Goal: Navigation & Orientation: Find specific page/section

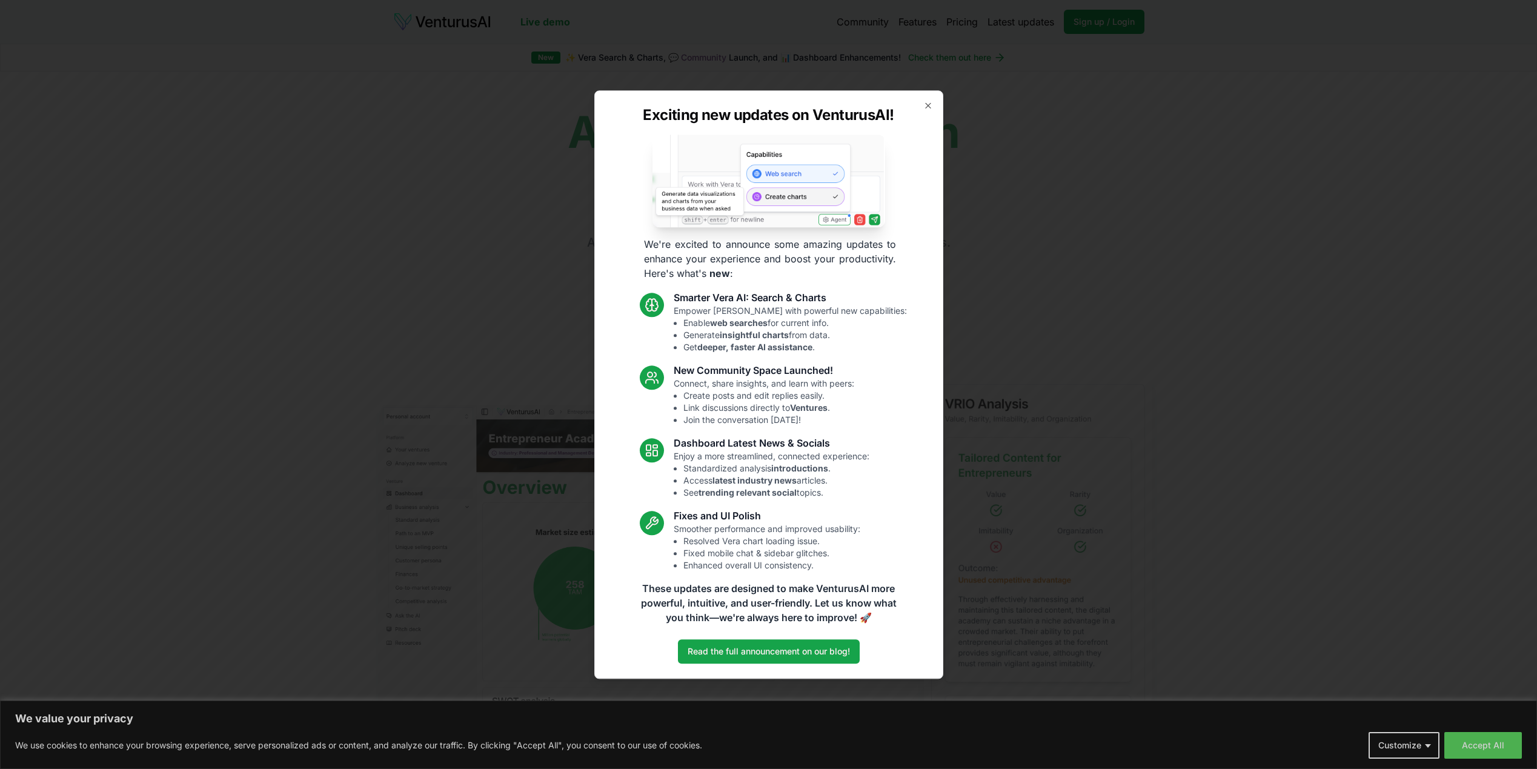
click at [925, 107] on icon "button" at bounding box center [928, 106] width 10 height 10
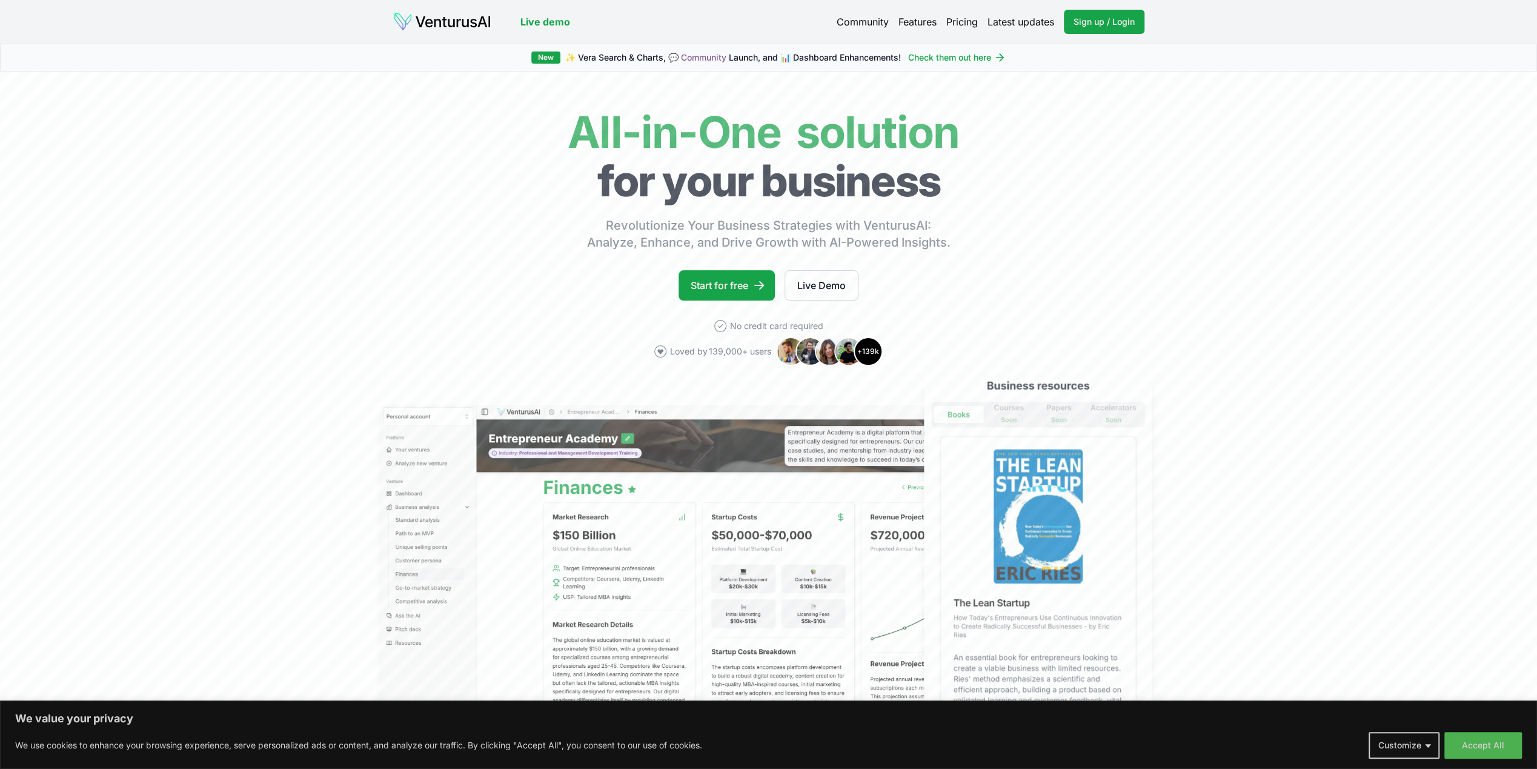
click at [967, 22] on link "Pricing" at bounding box center [962, 22] width 32 height 15
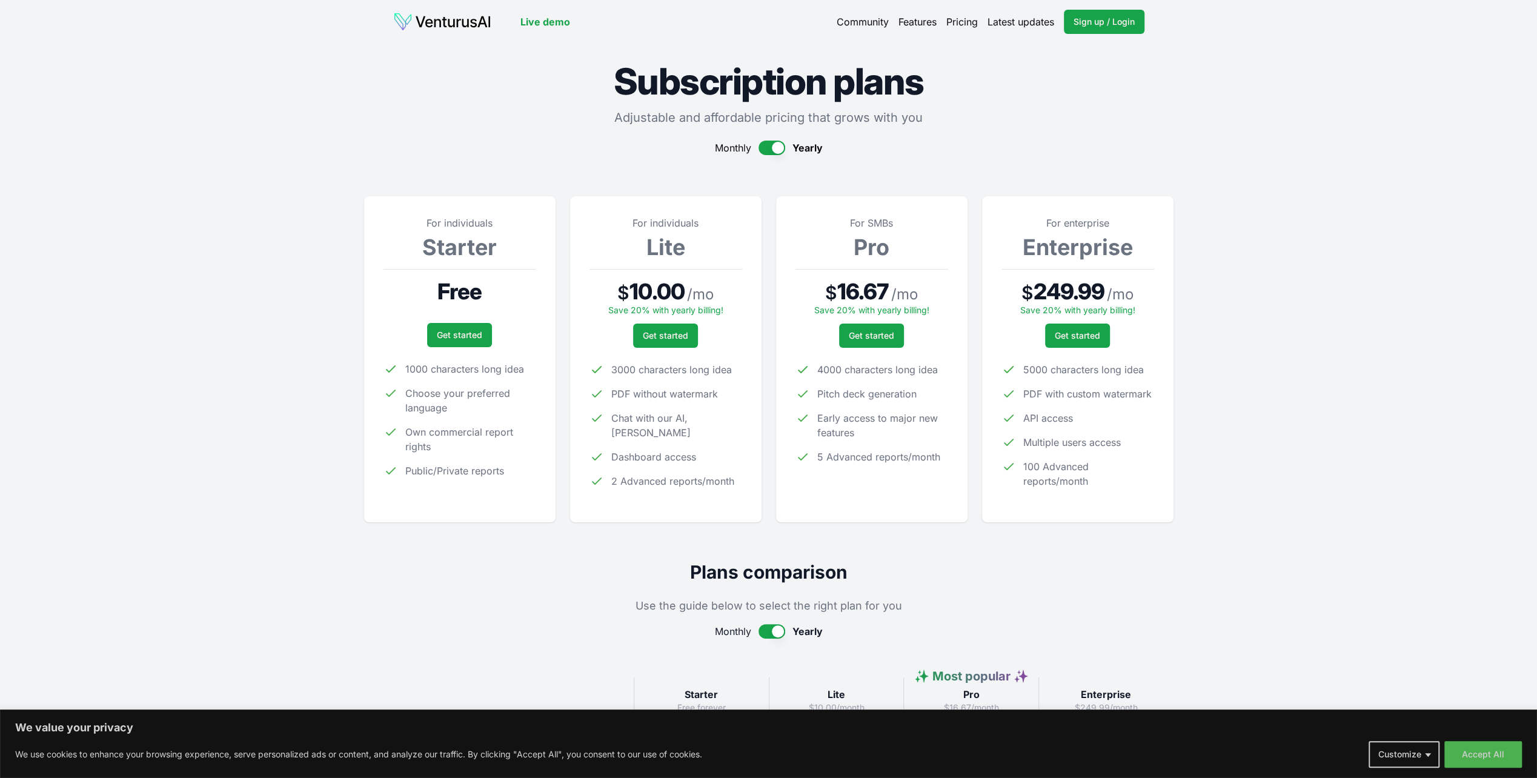
click at [876, 21] on link "Community" at bounding box center [863, 22] width 52 height 15
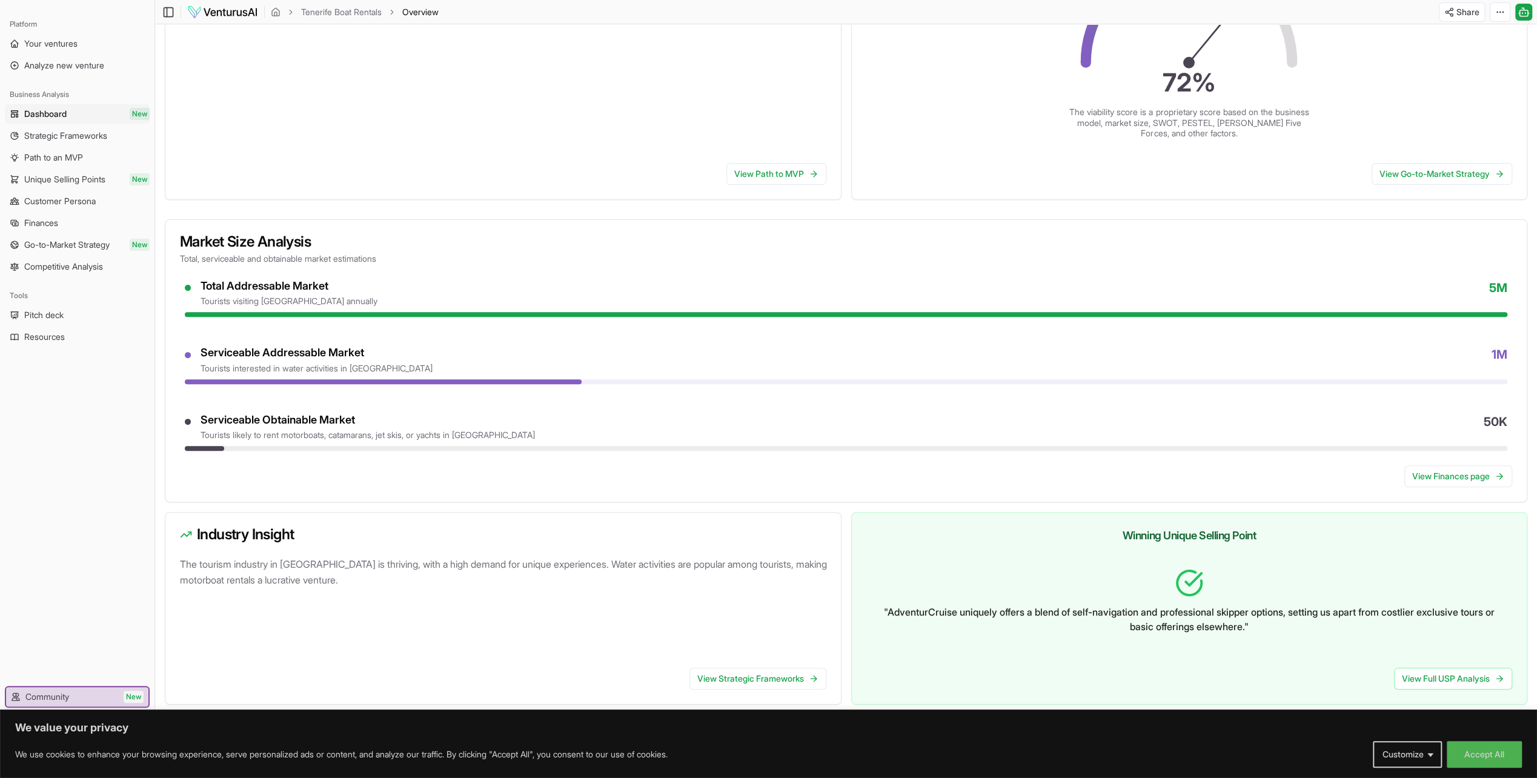
scroll to position [308, 0]
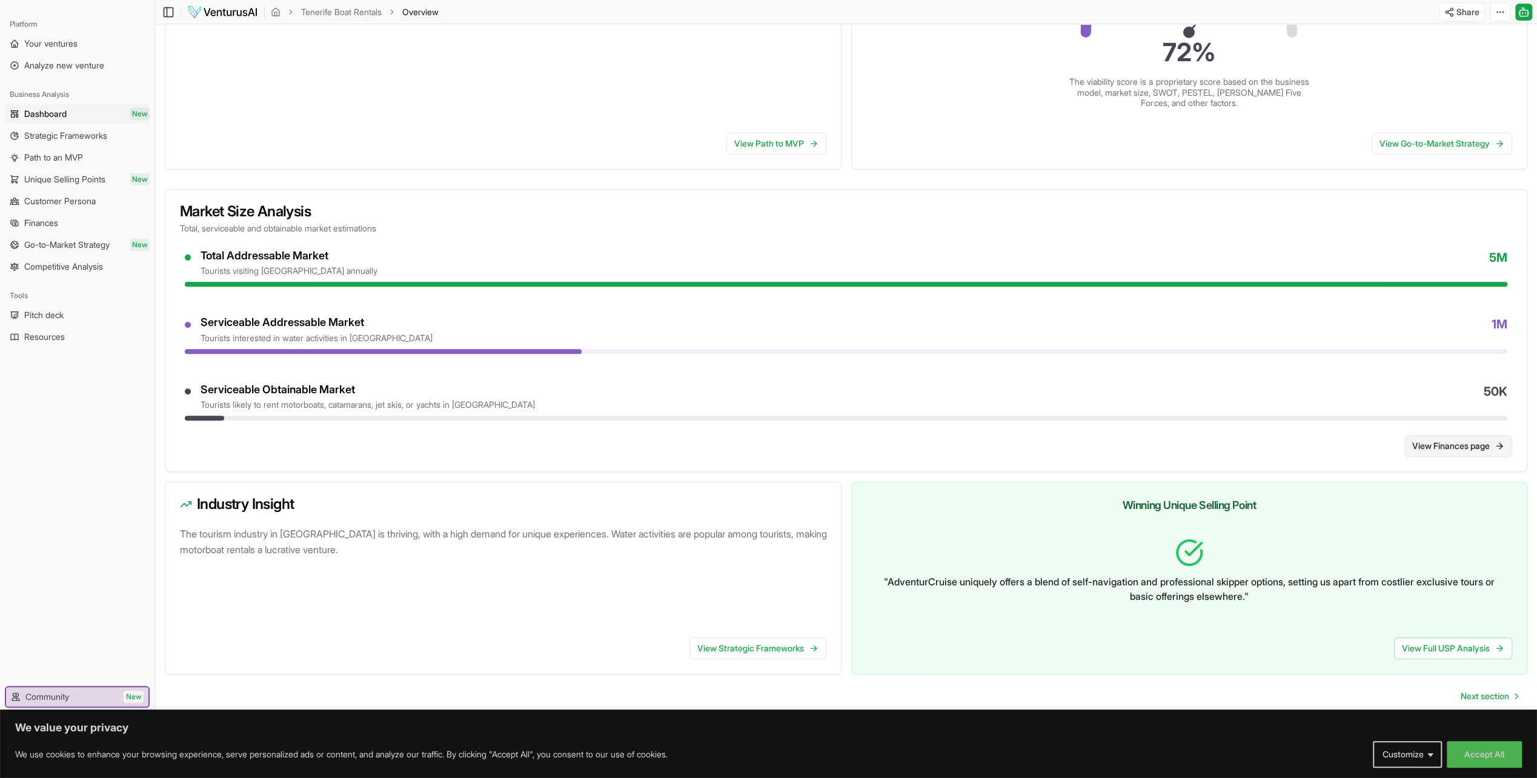
click at [1439, 442] on link "View Finances page" at bounding box center [1459, 446] width 108 height 22
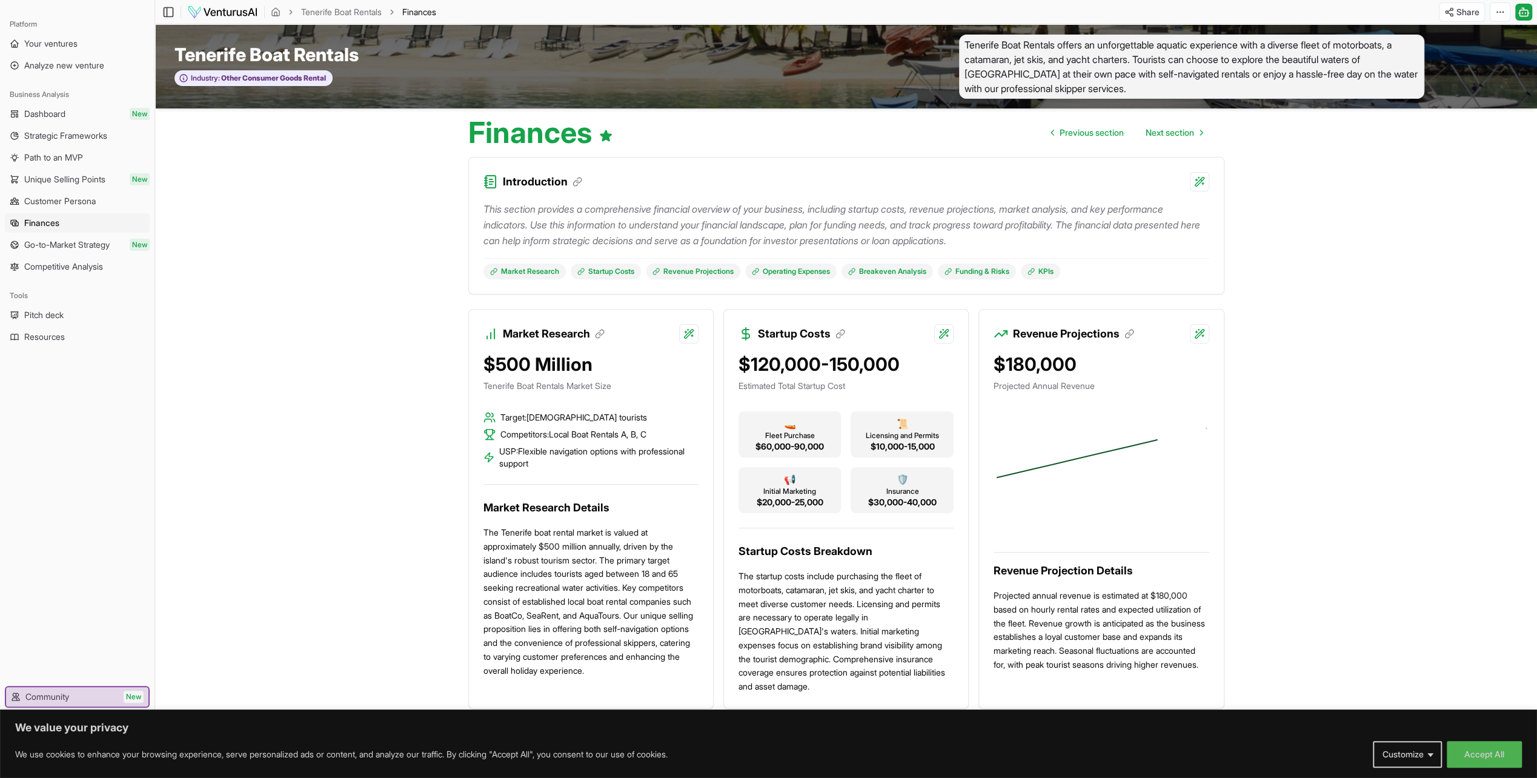
click at [1464, 759] on button "Accept All" at bounding box center [1484, 754] width 75 height 27
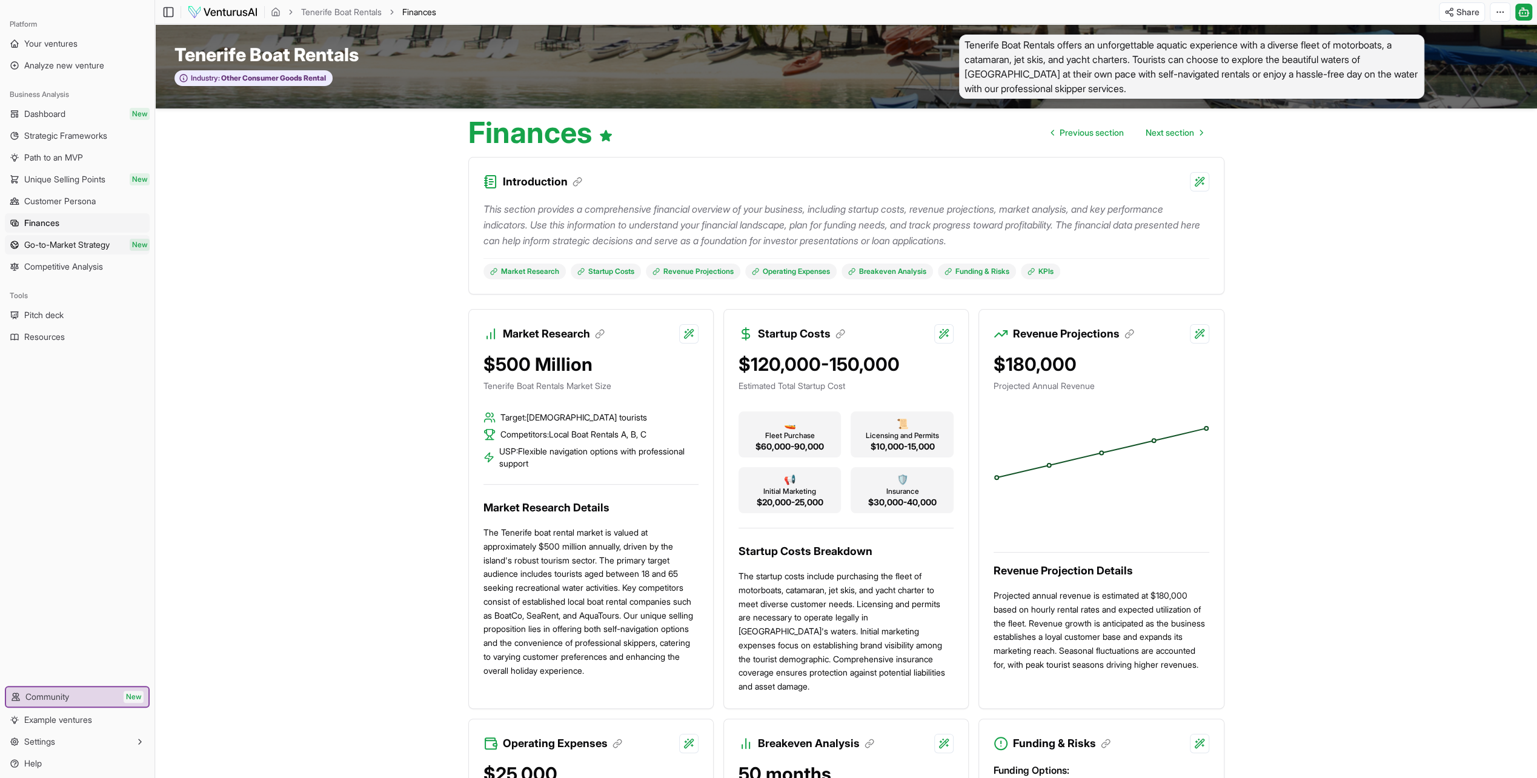
click at [78, 244] on span "Go-to-Market Strategy" at bounding box center [66, 245] width 85 height 12
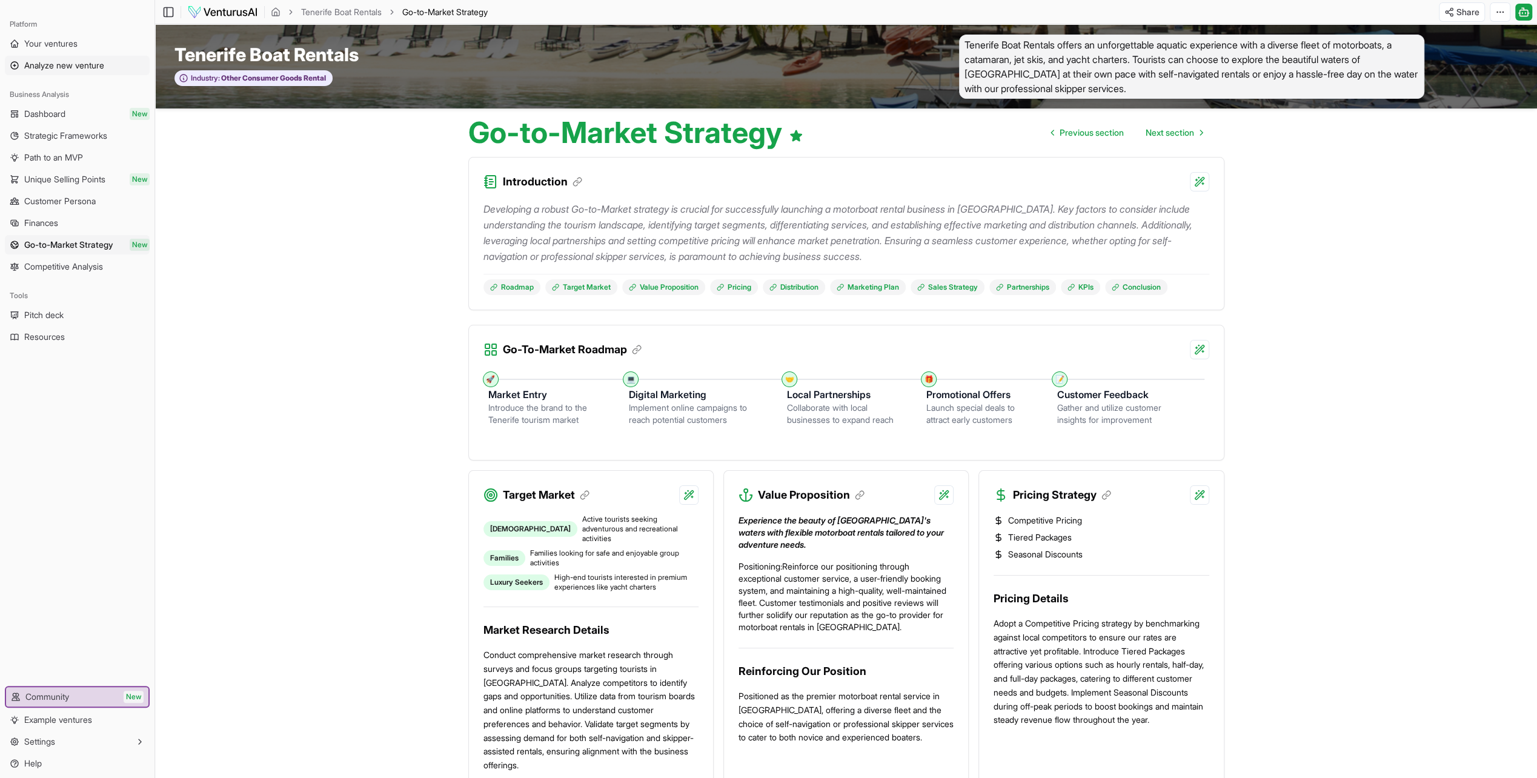
click at [63, 63] on span "Analyze new venture" at bounding box center [64, 65] width 80 height 12
click at [55, 315] on span "Pitch deck" at bounding box center [43, 315] width 39 height 12
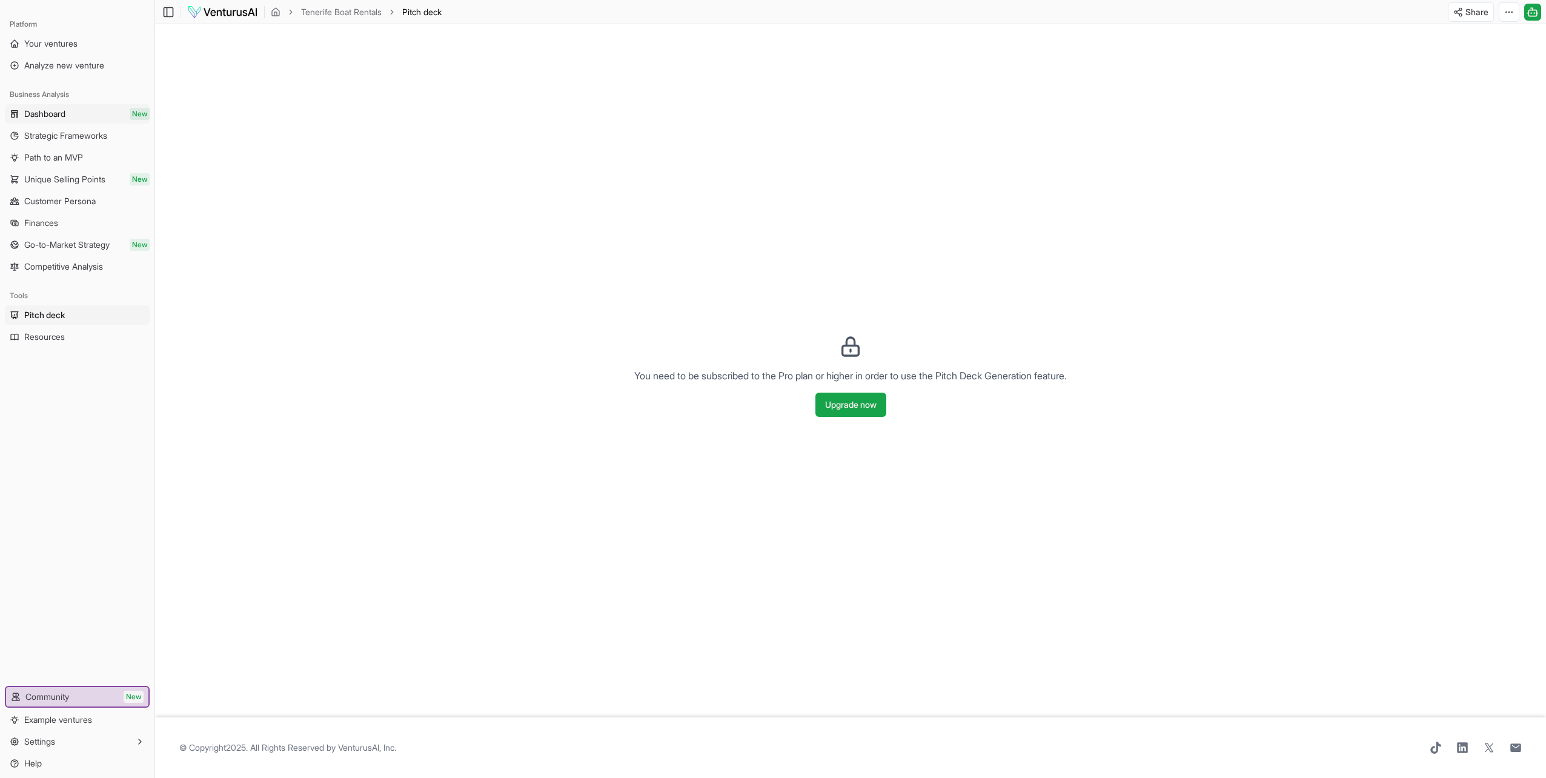
click at [47, 108] on span "Dashboard" at bounding box center [44, 114] width 41 height 12
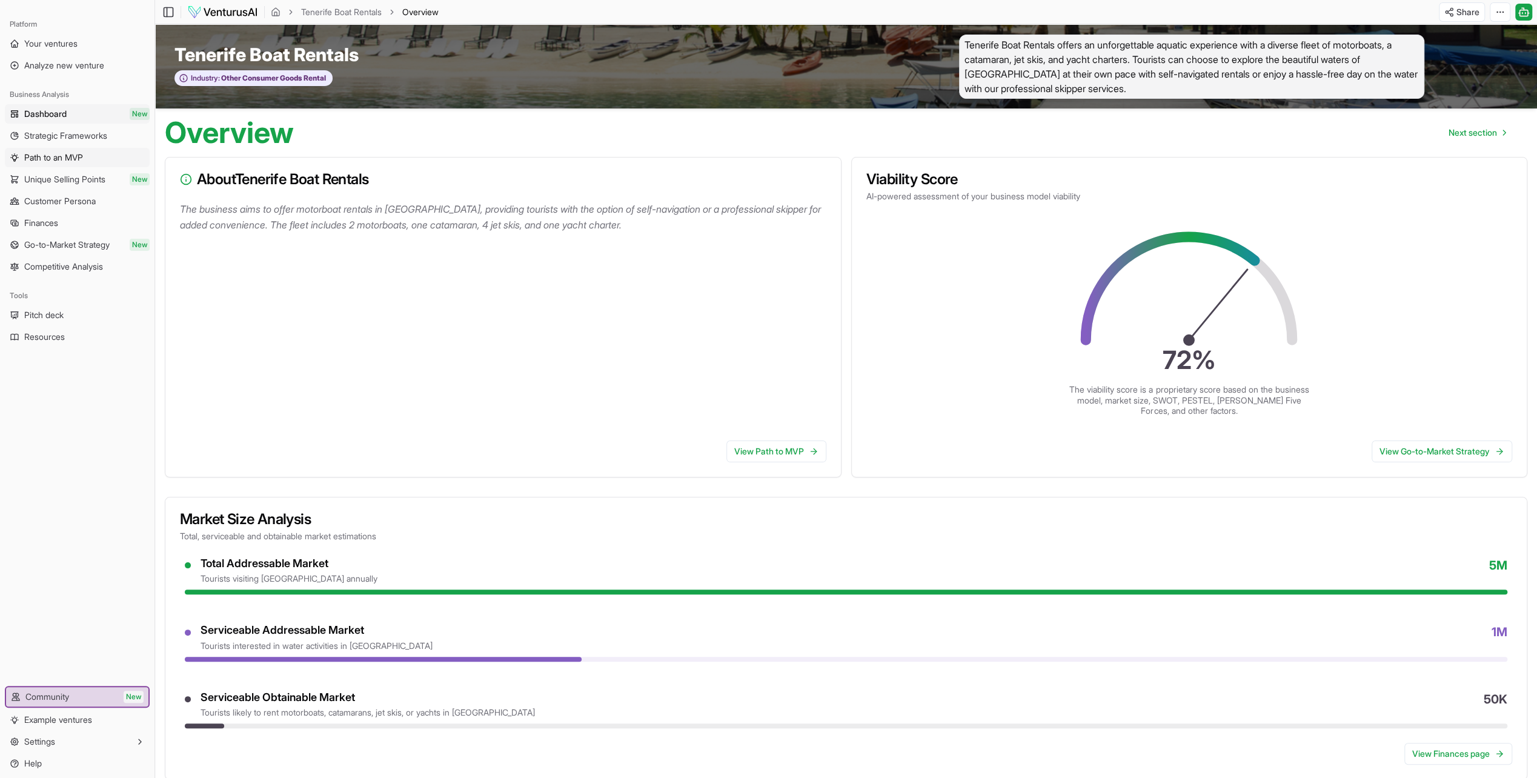
click at [40, 151] on span "Path to an MVP" at bounding box center [53, 157] width 59 height 12
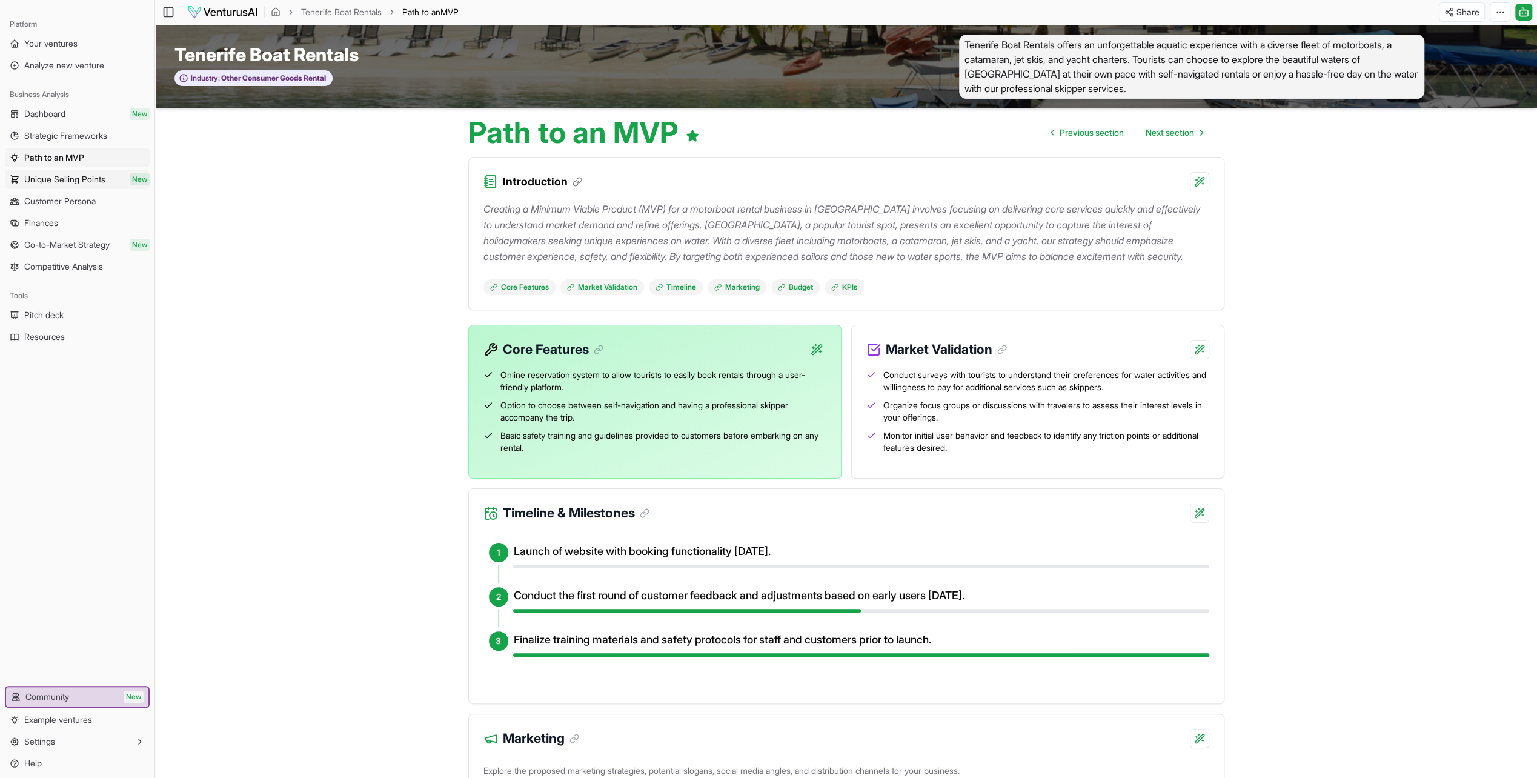
click at [46, 177] on span "Unique Selling Points" at bounding box center [64, 179] width 81 height 12
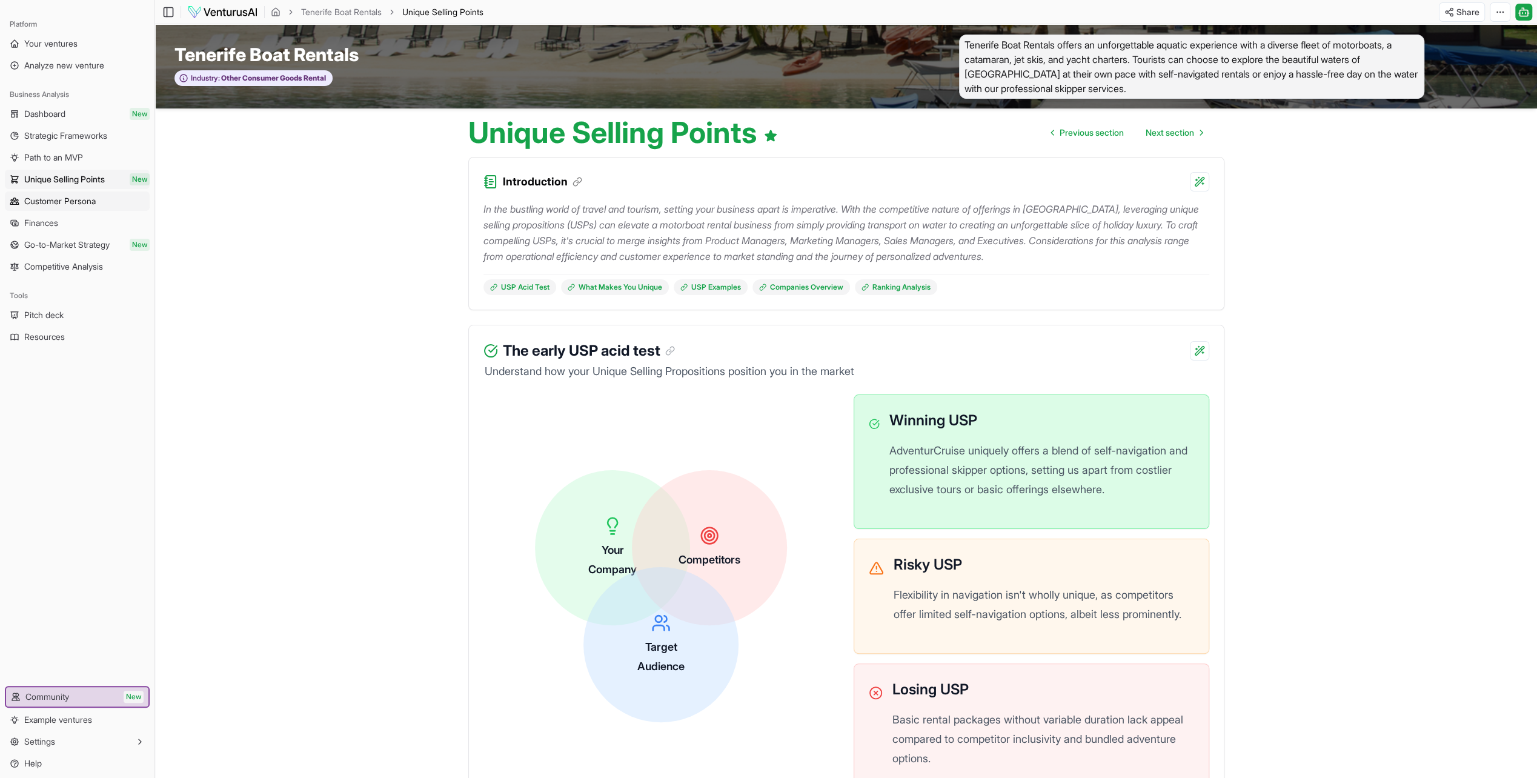
click at [45, 199] on span "Customer Persona" at bounding box center [60, 201] width 72 height 12
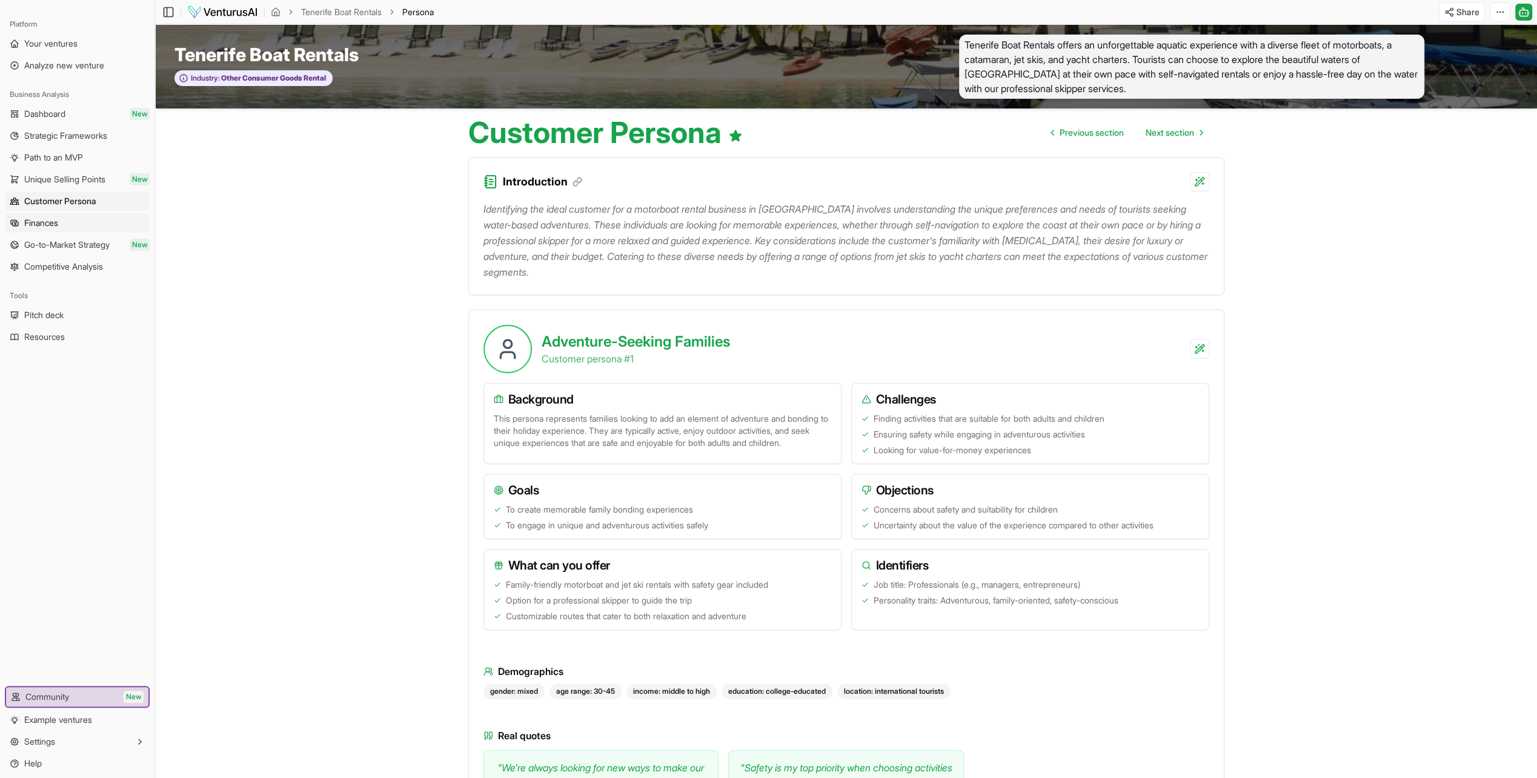
click at [54, 227] on span "Finances" at bounding box center [41, 223] width 34 height 12
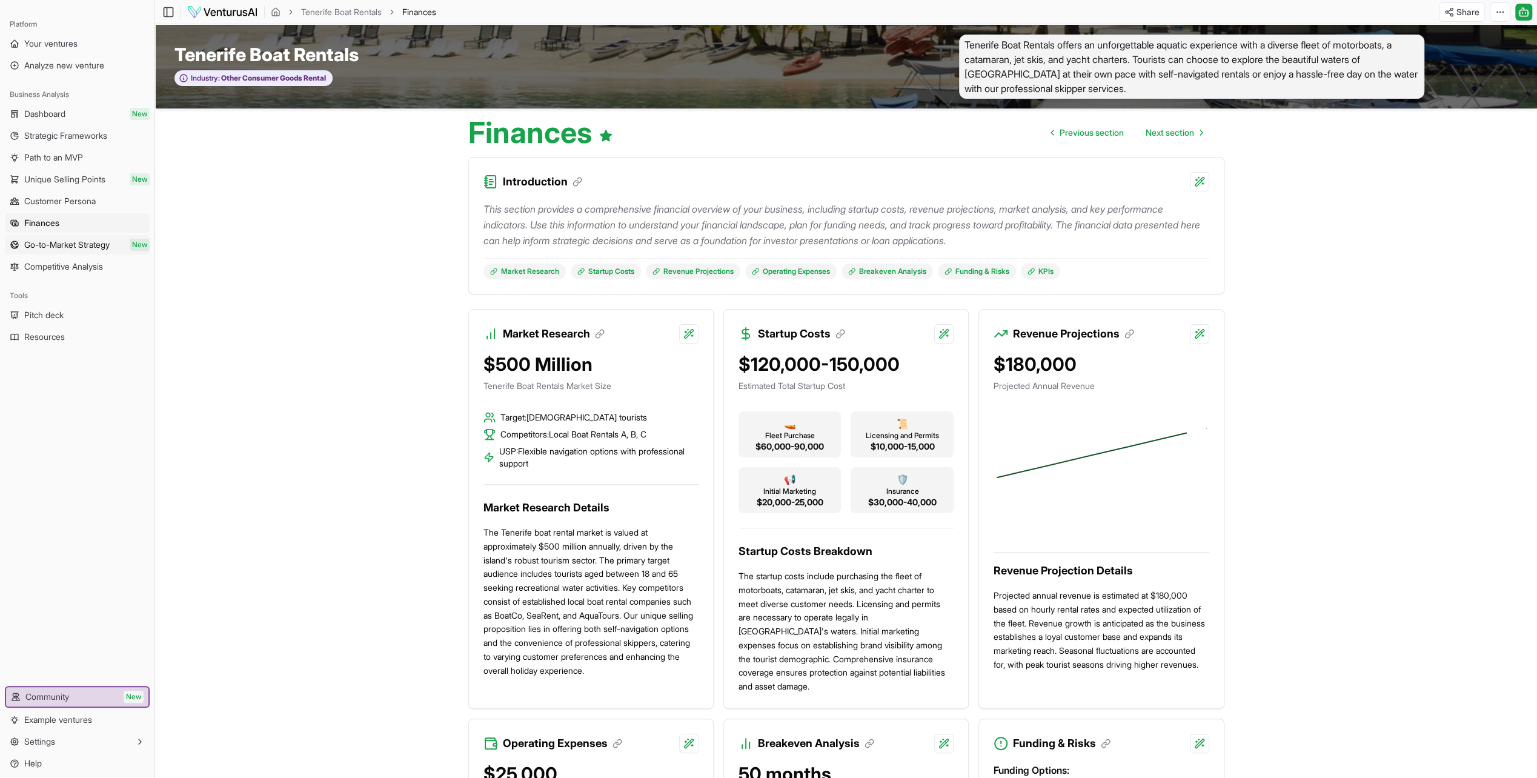
click at [55, 242] on span "Go-to-Market Strategy" at bounding box center [66, 245] width 85 height 12
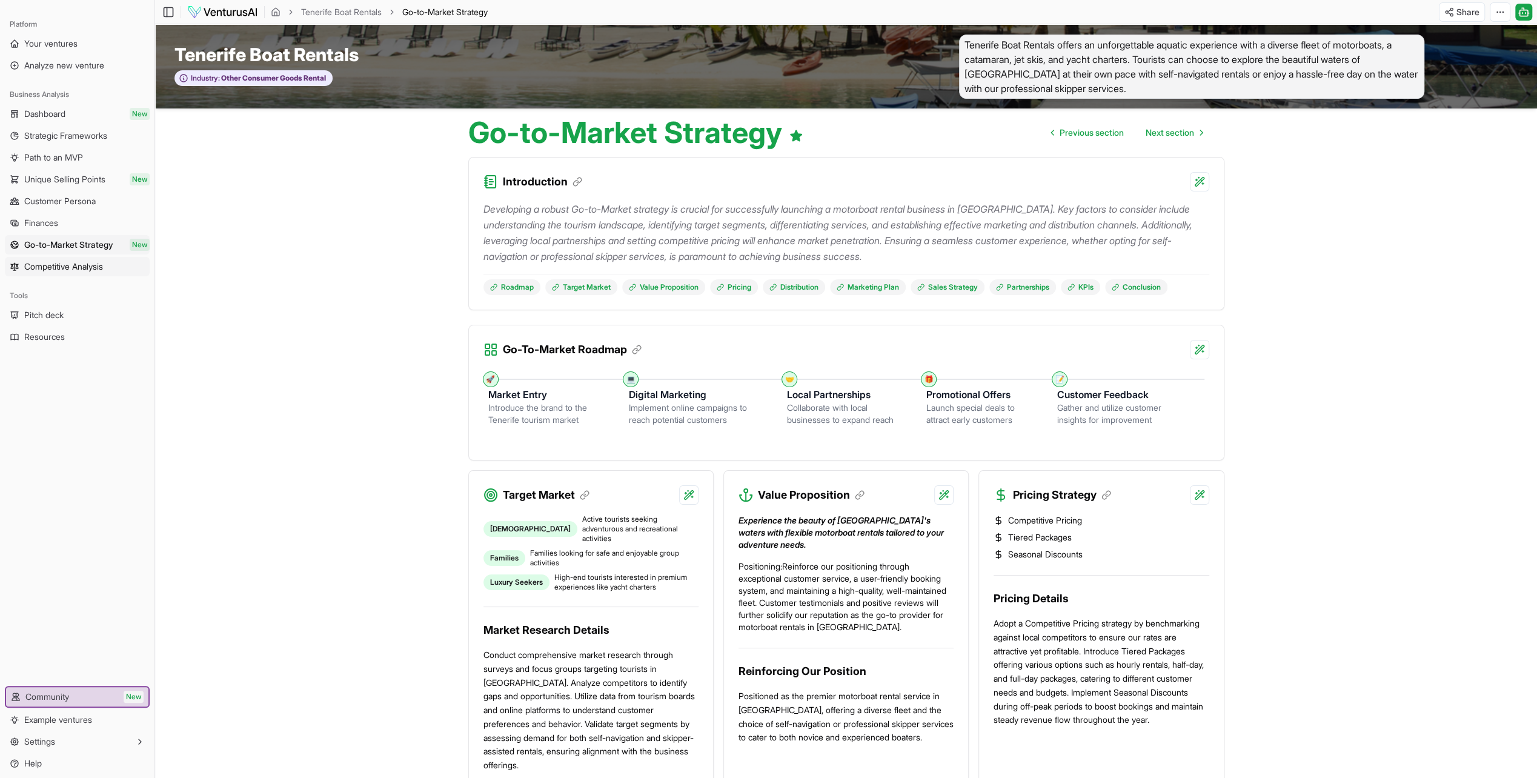
click at [64, 270] on span "Competitive Analysis" at bounding box center [63, 267] width 79 height 12
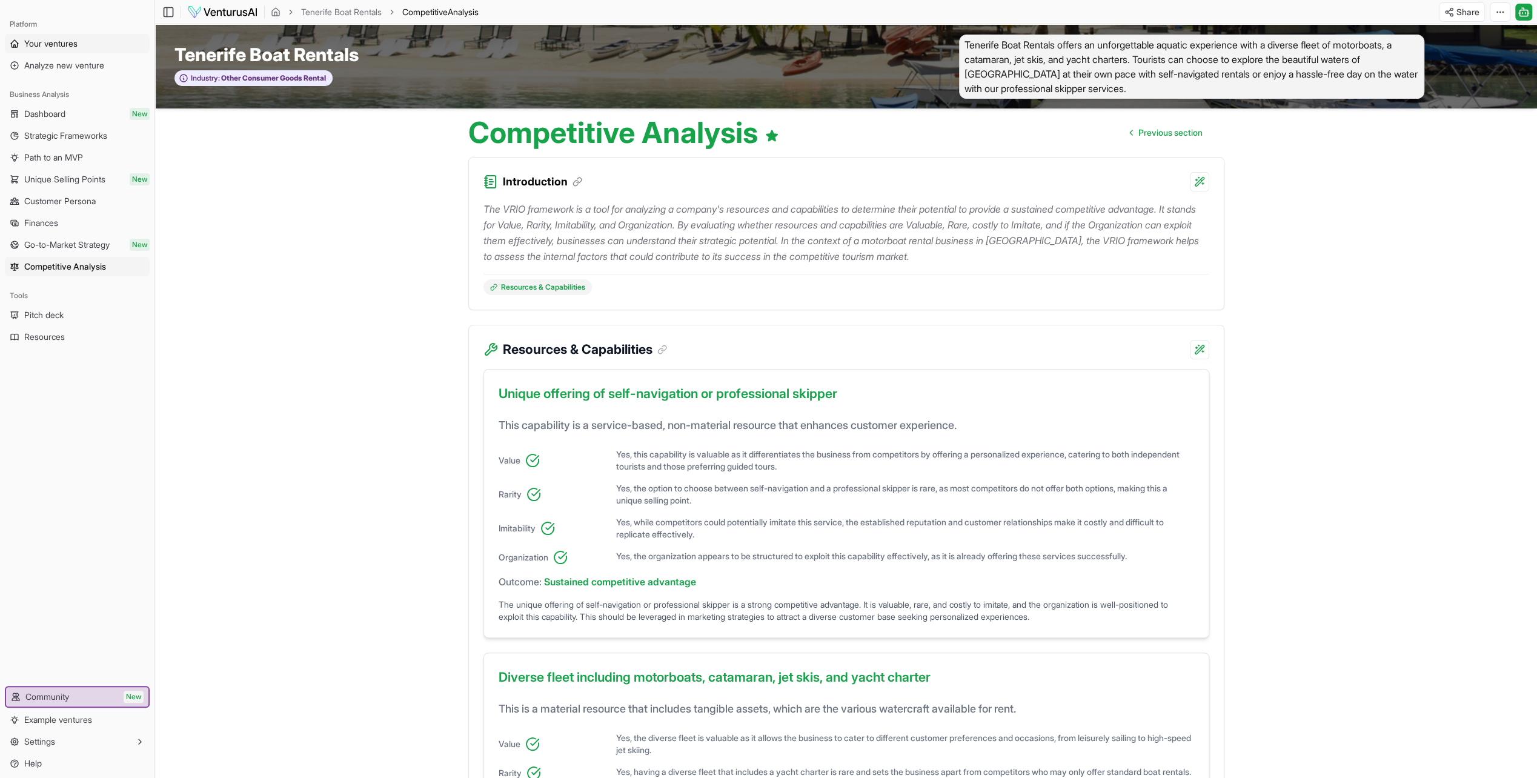
click at [59, 39] on span "Your ventures" at bounding box center [50, 44] width 53 height 12
